Goal: Information Seeking & Learning: Learn about a topic

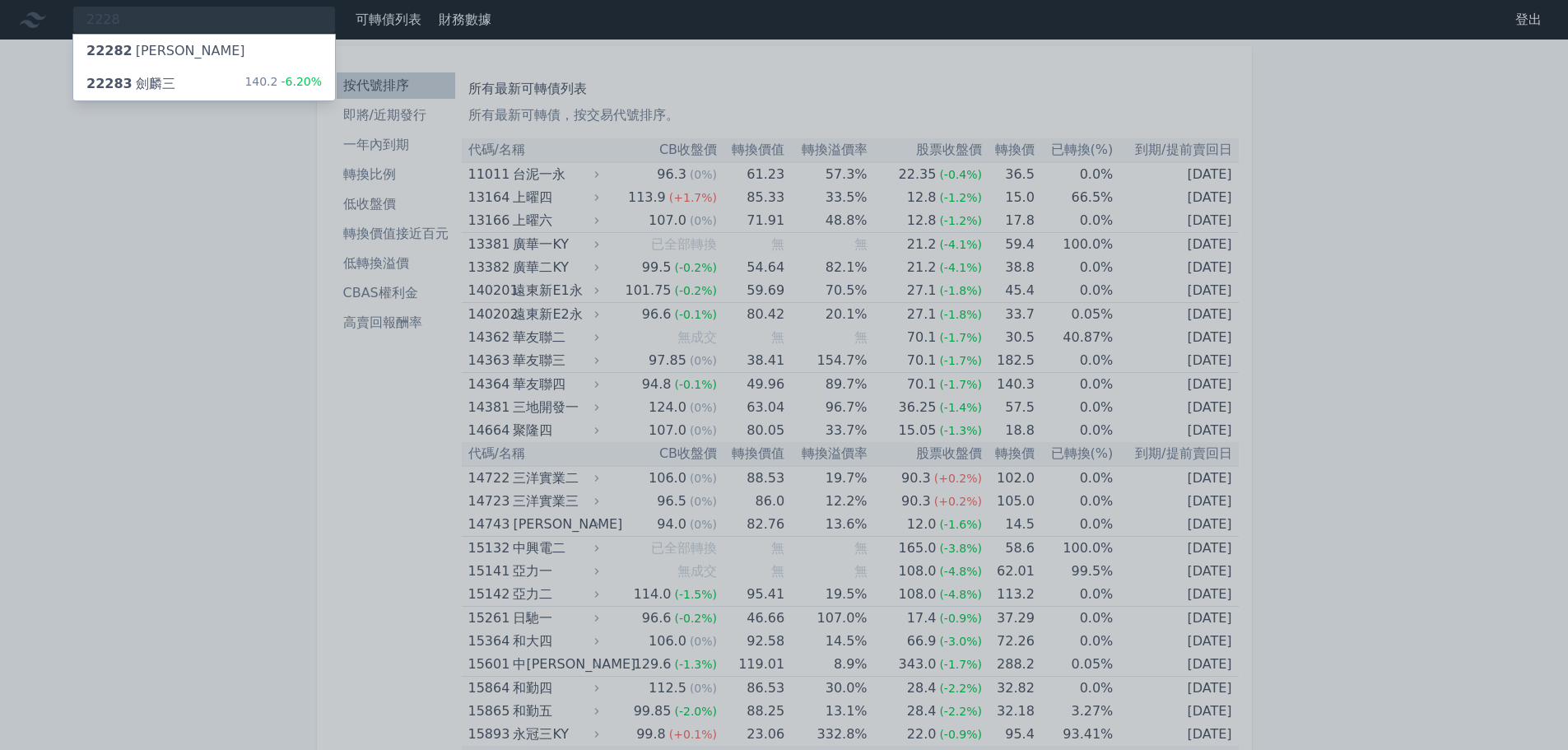
type input "2228"
click at [168, 83] on div "22283 [PERSON_NAME]" at bounding box center [131, 83] width 89 height 19
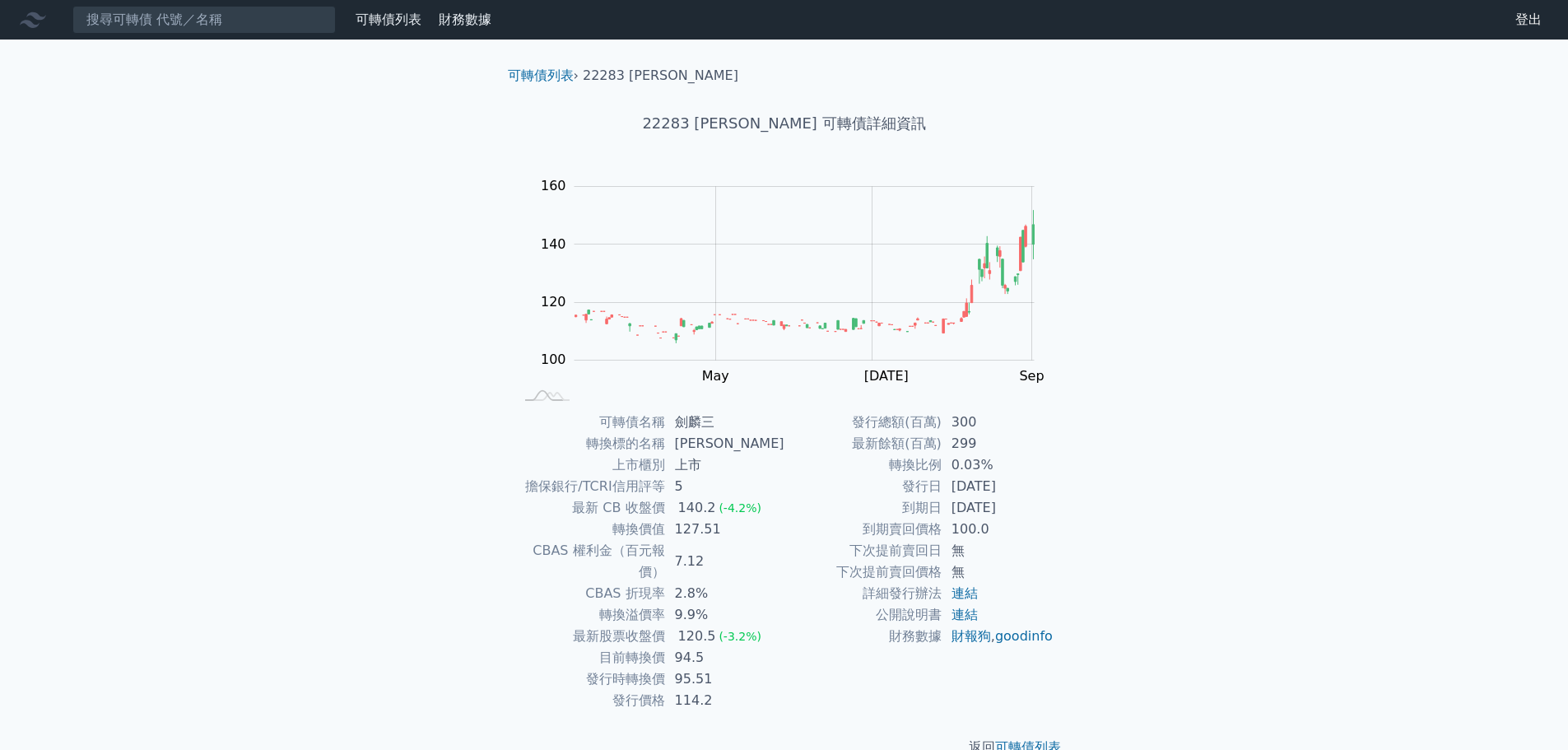
click at [688, 647] on td "94.5" at bounding box center [724, 657] width 119 height 21
click at [356, 556] on div "可轉債列表 財務數據 可轉債列表 財務數據 登出 登出 可轉債列表 › 22283 劍麟三 22283 劍麟三 可轉債詳細資訊 Zoom Out 100 80…" at bounding box center [784, 392] width 1568 height 783
click at [339, 441] on div "可轉債列表 財務數據 可轉債列表 財務數據 登出 登出 可轉債列表 › 22283 劍麟三 22283 劍麟三 可轉債詳細資訊 Zoom Out 100 80…" at bounding box center [784, 392] width 1568 height 783
